Goal: Use online tool/utility: Utilize a website feature to perform a specific function

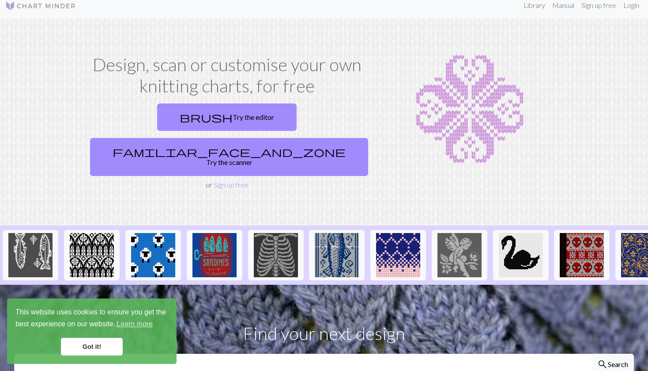
scroll to position [10, 0]
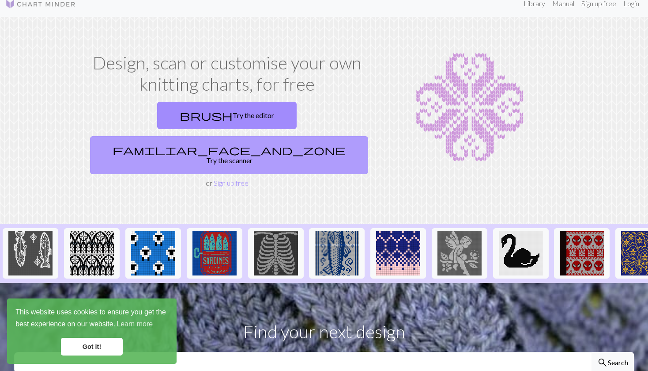
click at [283, 136] on link "familiar_face_and_zone Try the scanner" at bounding box center [229, 155] width 278 height 38
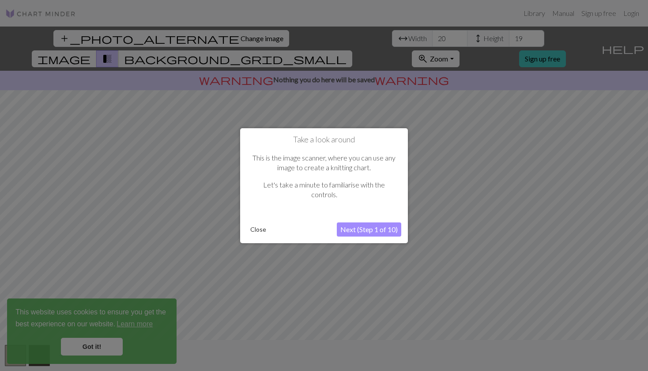
click at [359, 232] on button "Next (Step 1 of 10)" at bounding box center [369, 229] width 64 height 14
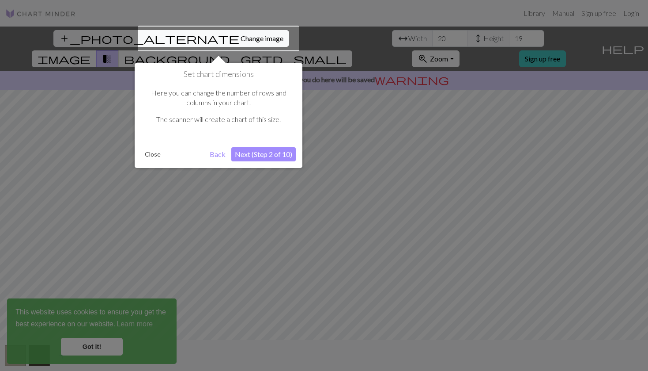
click at [279, 155] on button "Next (Step 2 of 10)" at bounding box center [263, 154] width 64 height 14
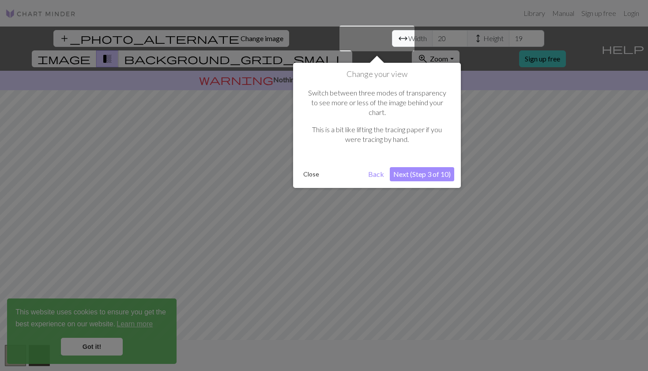
click at [418, 167] on button "Next (Step 3 of 10)" at bounding box center [422, 174] width 64 height 14
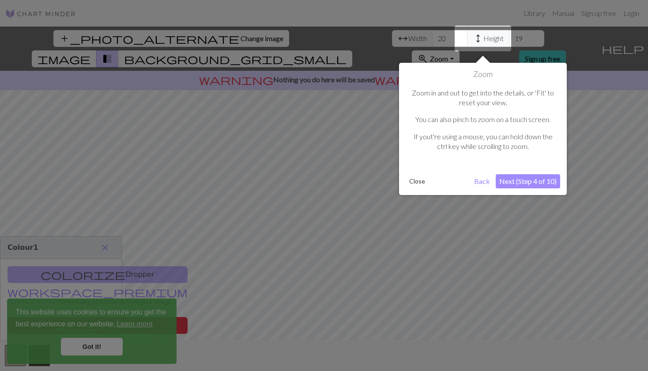
click at [510, 182] on button "Next (Step 4 of 10)" at bounding box center [528, 181] width 64 height 14
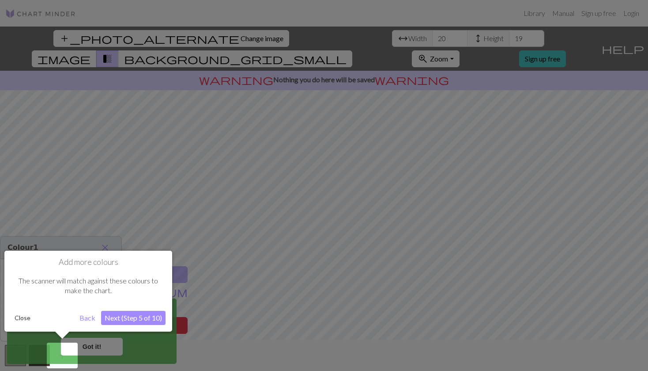
click at [131, 312] on button "Next (Step 5 of 10)" at bounding box center [133, 317] width 64 height 14
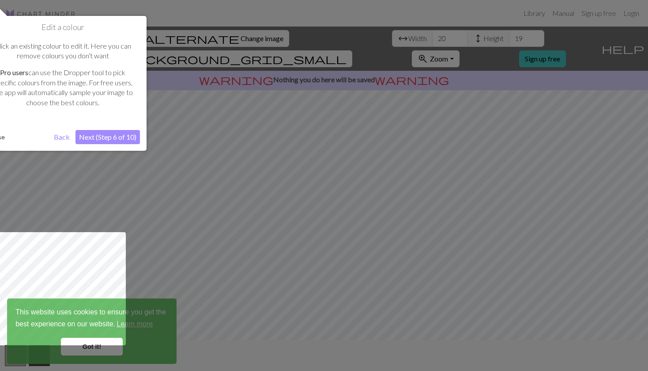
click at [121, 133] on button "Next (Step 6 of 10)" at bounding box center [108, 137] width 64 height 14
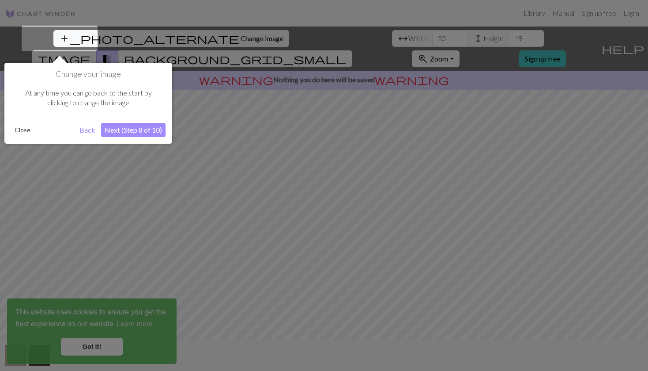
click at [132, 133] on button "Next (Step 8 of 10)" at bounding box center [133, 130] width 64 height 14
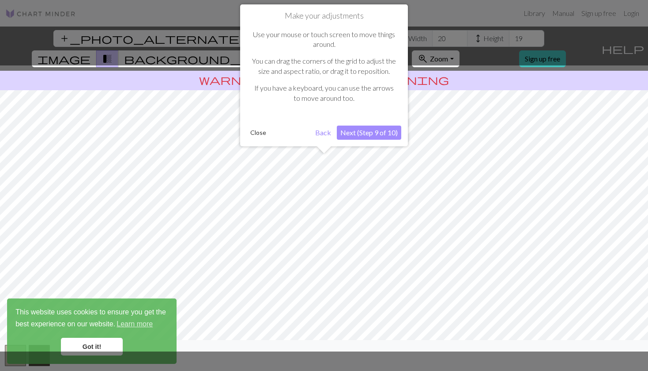
click at [385, 134] on button "Next (Step 9 of 10)" at bounding box center [369, 132] width 64 height 14
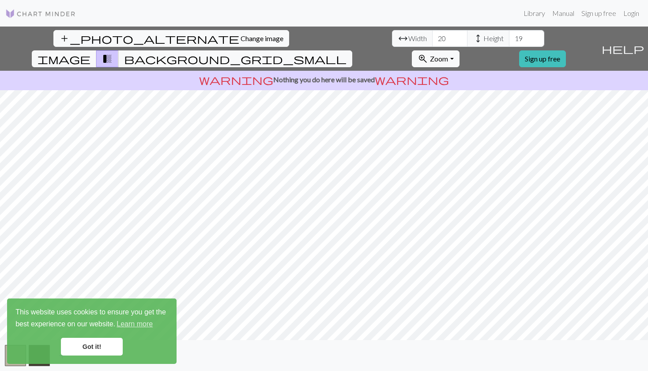
click at [103, 348] on link "Got it!" at bounding box center [92, 346] width 62 height 18
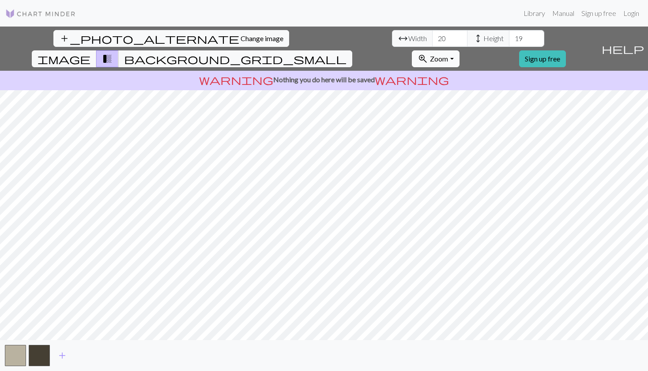
click at [448, 54] on span "Zoom" at bounding box center [439, 58] width 18 height 8
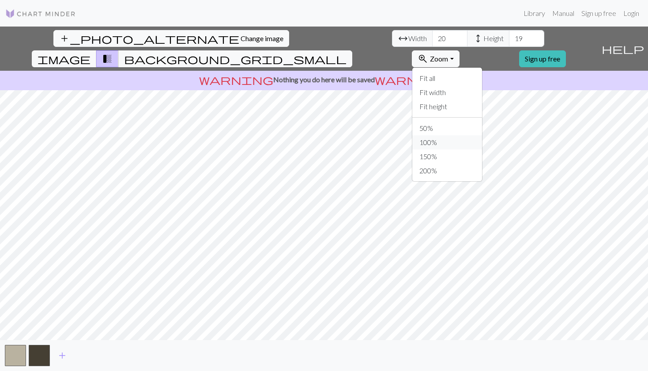
click at [482, 135] on button "100%" at bounding box center [448, 142] width 70 height 14
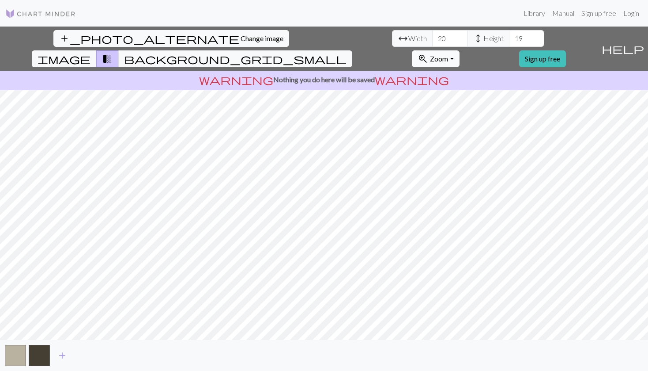
click at [448, 54] on span "Zoom" at bounding box center [439, 58] width 18 height 8
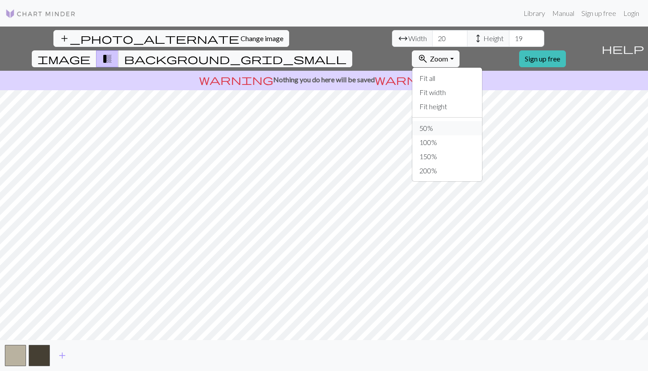
click at [482, 121] on button "50%" at bounding box center [448, 128] width 70 height 14
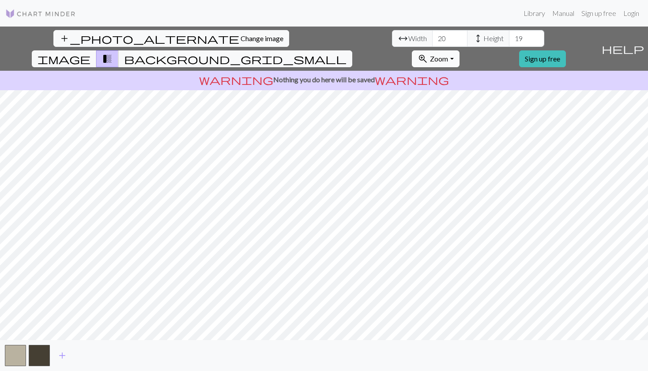
click at [448, 54] on span "Zoom" at bounding box center [439, 58] width 18 height 8
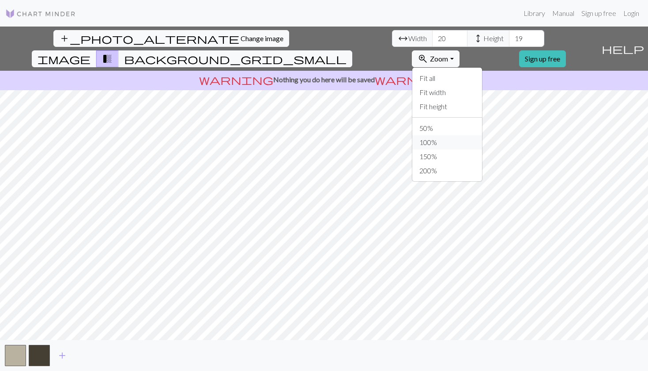
click at [482, 135] on button "100%" at bounding box center [448, 142] width 70 height 14
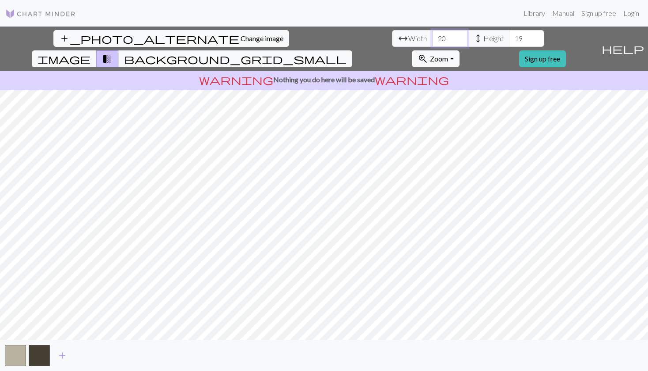
click at [432, 39] on input "20" at bounding box center [449, 38] width 35 height 17
type input "2"
type input "3"
type input "100"
click at [509, 36] on input "19" at bounding box center [526, 38] width 35 height 17
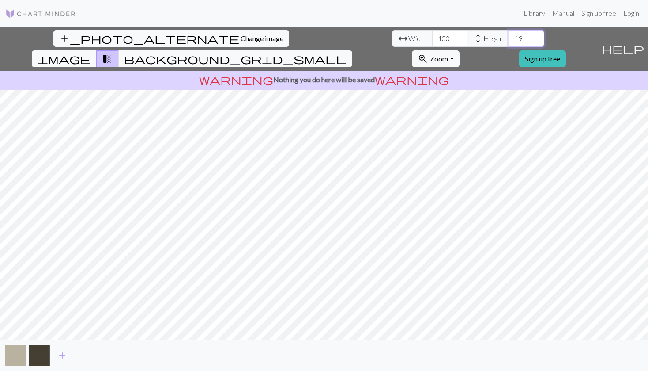
click at [509, 36] on input "19" at bounding box center [526, 38] width 35 height 17
type input "100"
click at [15, 352] on button "button" at bounding box center [15, 354] width 21 height 21
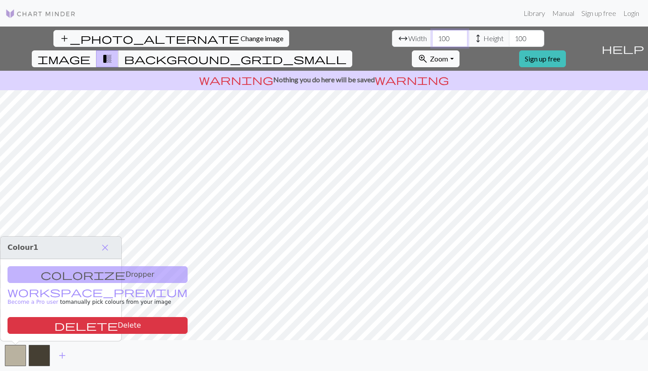
click at [432, 40] on input "100" at bounding box center [449, 38] width 35 height 17
type input "50"
click at [509, 38] on input "100" at bounding box center [526, 38] width 35 height 17
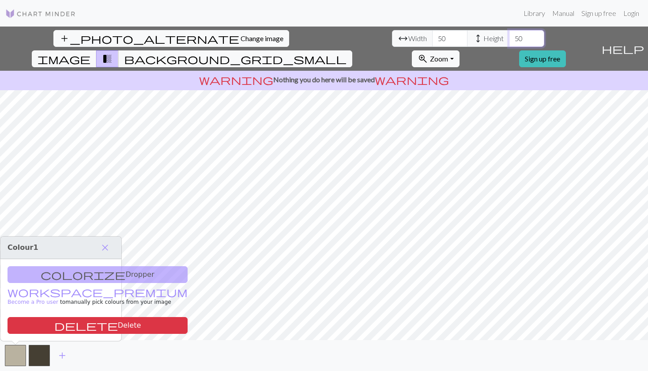
type input "50"
click at [103, 246] on span "close" at bounding box center [105, 247] width 11 height 12
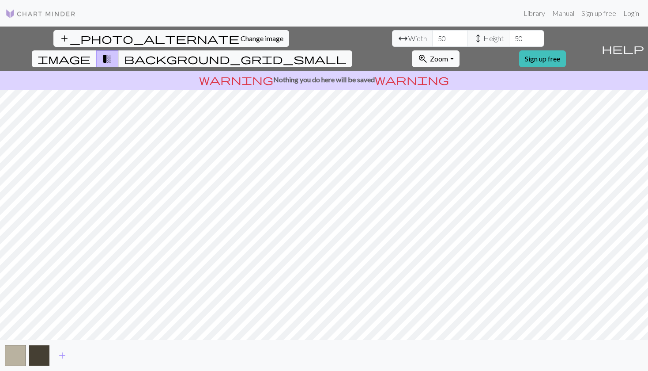
click at [34, 355] on button "button" at bounding box center [39, 354] width 21 height 21
click at [432, 36] on input "18" at bounding box center [449, 38] width 35 height 17
type input "50"
click at [509, 39] on input "20" at bounding box center [526, 38] width 35 height 17
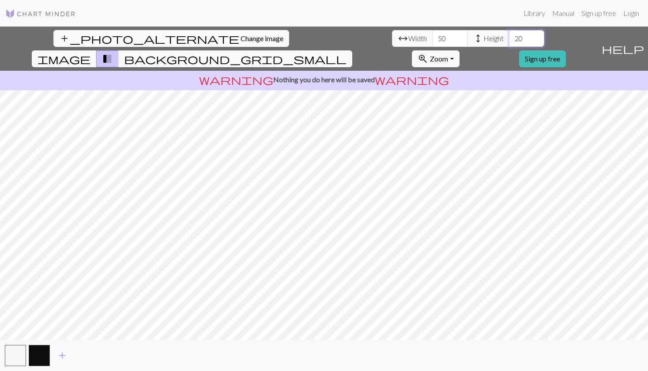
click at [509, 39] on input "20" at bounding box center [526, 38] width 35 height 17
type input "50"
click at [324, 60] on div "add_photo_alternate Change image arrow_range Width 50 height Height 50 image tr…" at bounding box center [324, 198] width 648 height 344
click at [325, 340] on div "add_photo_alternate Change image arrow_range Width 50 height Height 50 image tr…" at bounding box center [324, 198] width 648 height 344
click at [432, 38] on input "50" at bounding box center [449, 38] width 35 height 17
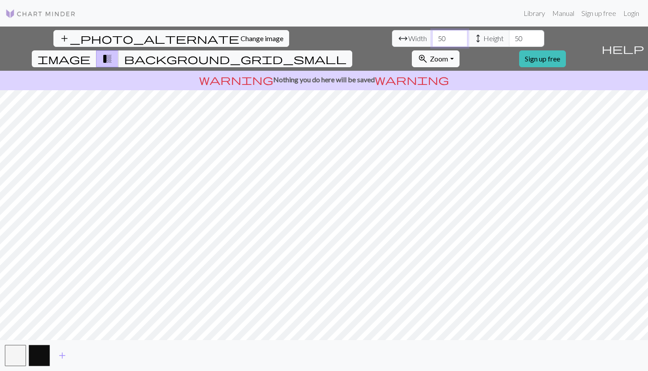
click at [432, 38] on input "50" at bounding box center [449, 38] width 35 height 17
type input "100"
click at [509, 36] on input "50" at bounding box center [526, 38] width 35 height 17
type input "100"
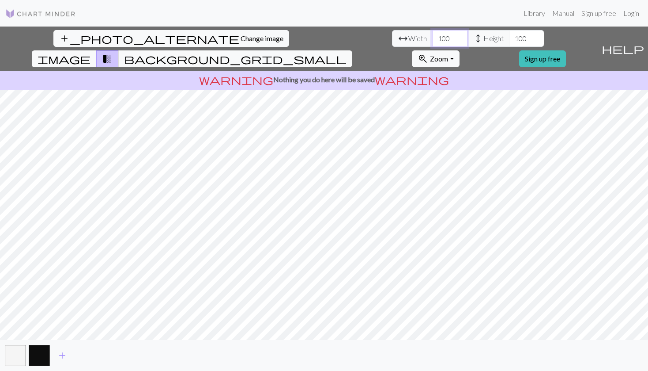
click at [432, 38] on input "100" at bounding box center [449, 38] width 35 height 17
type input "20"
click at [509, 39] on input "100" at bounding box center [526, 38] width 35 height 17
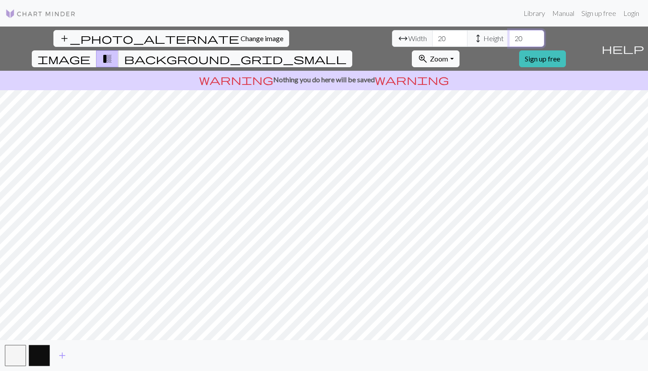
type input "20"
click at [432, 38] on input "20" at bounding box center [449, 38] width 35 height 17
type input "50"
click at [509, 39] on input "20" at bounding box center [526, 38] width 35 height 17
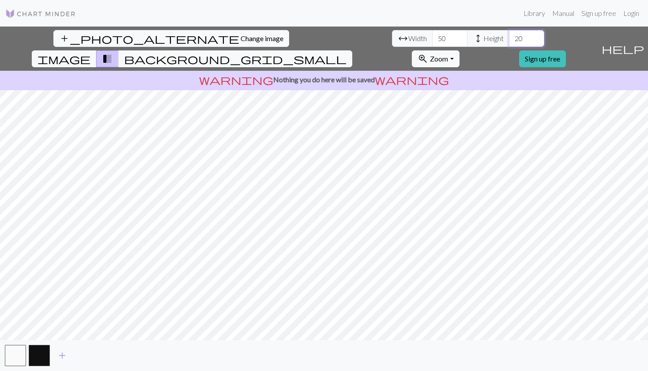
click at [509, 39] on input "20" at bounding box center [526, 38] width 35 height 17
type input "50"
